Goal: Check status: Check status

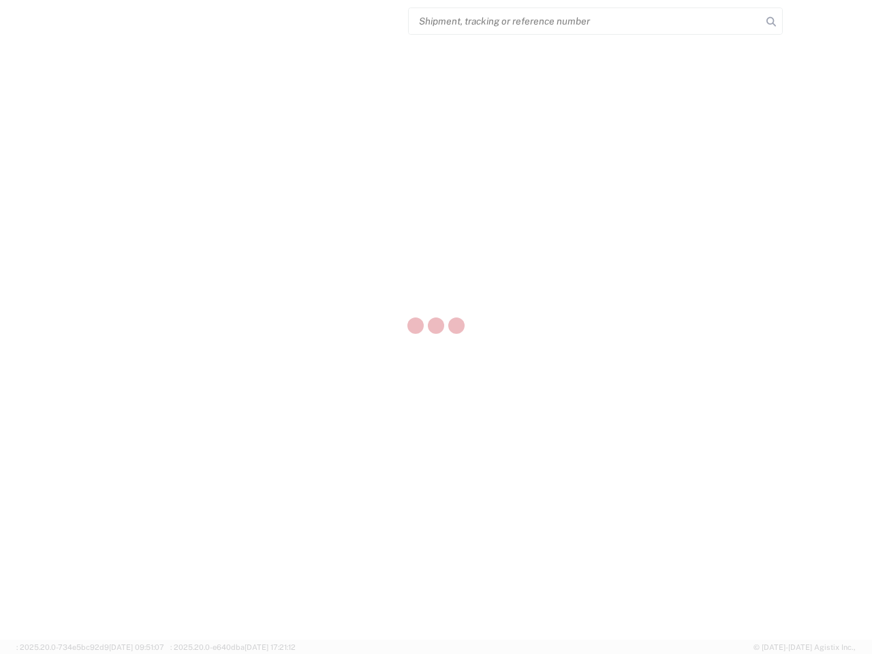
select select "US"
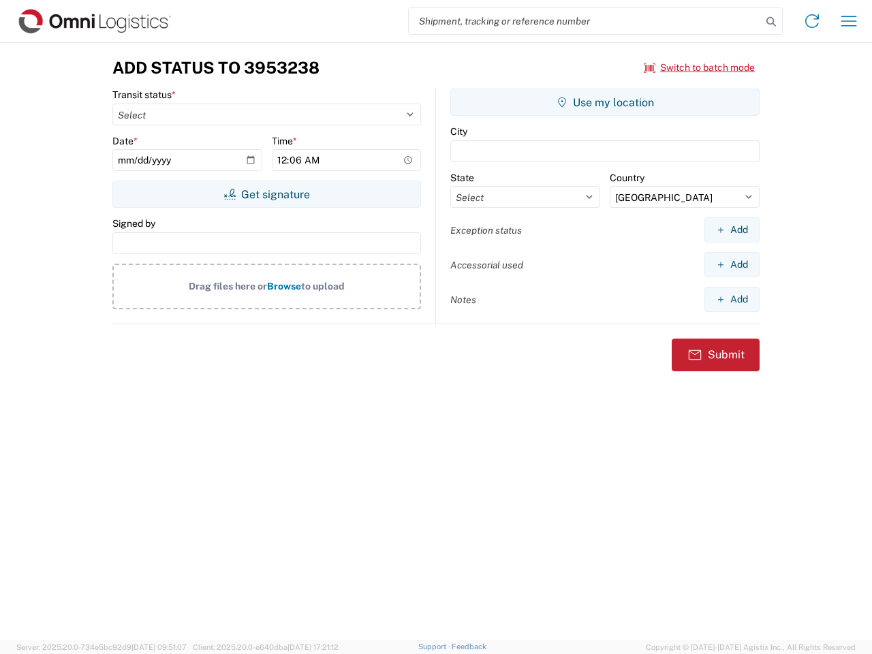
click at [585, 21] on input "search" at bounding box center [585, 21] width 353 height 26
click at [771, 22] on icon at bounding box center [771, 21] width 19 height 19
click at [812, 21] on icon at bounding box center [812, 21] width 22 height 22
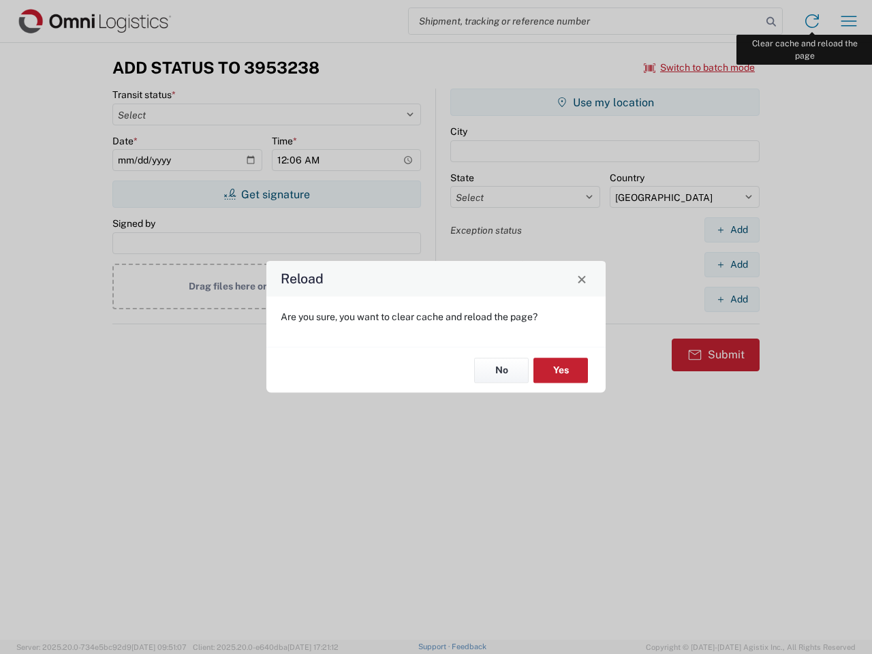
click at [849, 21] on div "Reload Are you sure, you want to clear cache and reload the page? No Yes" at bounding box center [436, 327] width 872 height 654
click at [700, 67] on div "Reload Are you sure, you want to clear cache and reload the page? No Yes" at bounding box center [436, 327] width 872 height 654
click at [266, 194] on div "Reload Are you sure, you want to clear cache and reload the page? No Yes" at bounding box center [436, 327] width 872 height 654
click at [605, 102] on div "Reload Are you sure, you want to clear cache and reload the page? No Yes" at bounding box center [436, 327] width 872 height 654
click at [732, 230] on div "Reload Are you sure, you want to clear cache and reload the page? No Yes" at bounding box center [436, 327] width 872 height 654
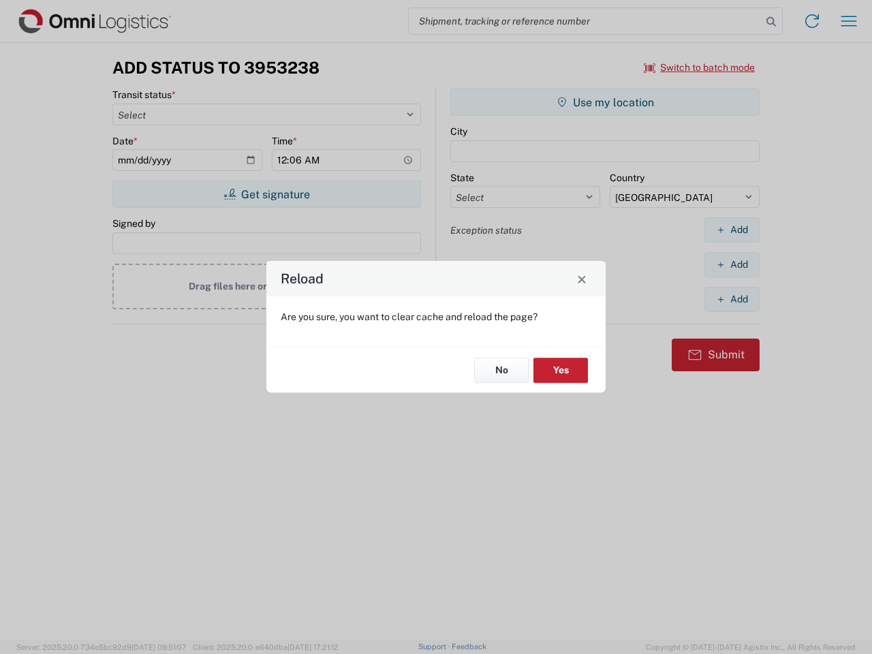
click at [732, 264] on div "Reload Are you sure, you want to clear cache and reload the page? No Yes" at bounding box center [436, 327] width 872 height 654
click at [732, 299] on div "Reload Are you sure, you want to clear cache and reload the page? No Yes" at bounding box center [436, 327] width 872 height 654
